Goal: Navigation & Orientation: Find specific page/section

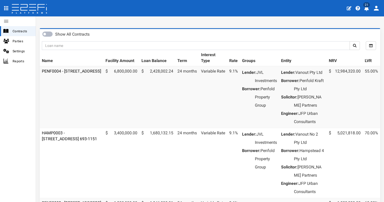
scroll to position [53, 0]
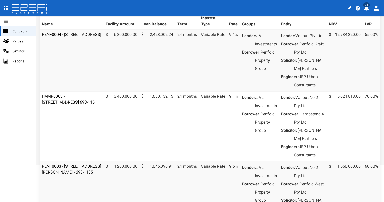
click at [84, 105] on link "HAMP0003 - [STREET_ADDRESS] 693-1151" at bounding box center [69, 99] width 55 height 11
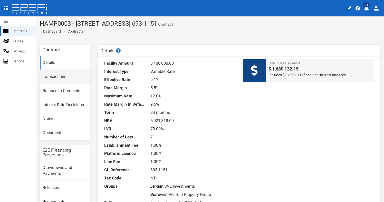
click at [57, 78] on link "Transactions" at bounding box center [65, 77] width 50 height 14
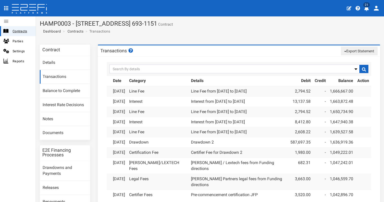
click at [22, 32] on span "Contracts" at bounding box center [22, 31] width 19 height 6
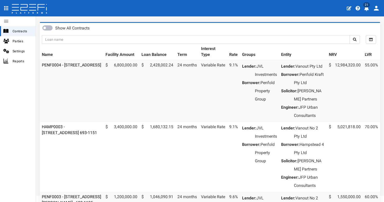
scroll to position [94, 0]
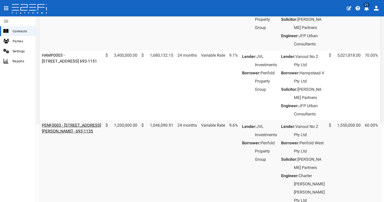
click at [79, 134] on link "PENF0003 - 131 School Road Logan Reserve - VANT02 - 693-1135" at bounding box center [71, 128] width 59 height 11
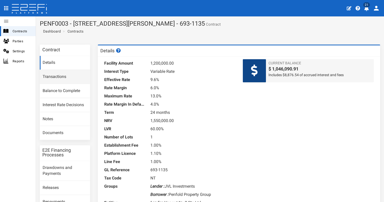
click at [61, 77] on link "Transactions" at bounding box center [65, 77] width 50 height 14
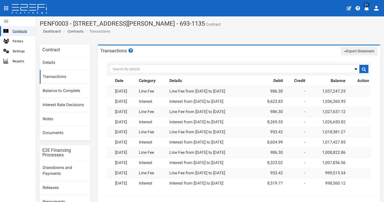
click at [23, 31] on span "Contracts" at bounding box center [22, 31] width 19 height 6
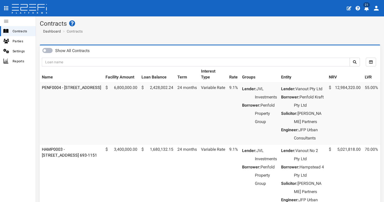
scroll to position [143, 0]
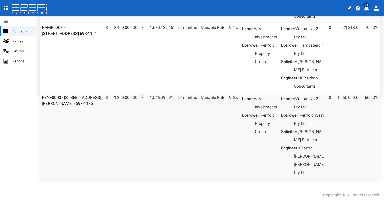
click at [75, 106] on link "PENF0003 - [STREET_ADDRESS][PERSON_NAME] - 693-1135" at bounding box center [71, 100] width 59 height 11
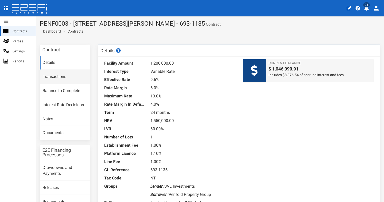
click at [63, 79] on link "Transactions" at bounding box center [65, 77] width 50 height 14
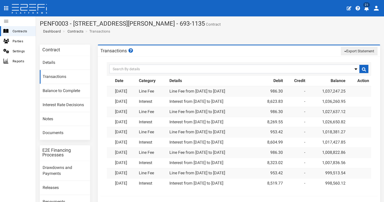
click at [79, 31] on link "Contracts" at bounding box center [75, 31] width 16 height 5
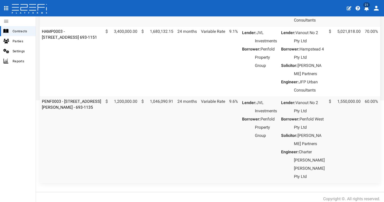
scroll to position [166, 0]
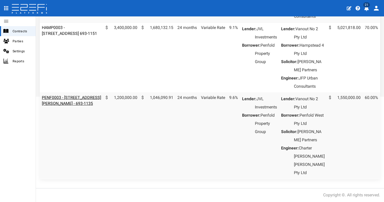
click at [71, 95] on link "PENF0003 - [STREET_ADDRESS][PERSON_NAME] - 693-1135" at bounding box center [71, 100] width 59 height 11
